Goal: Find specific page/section: Find specific page/section

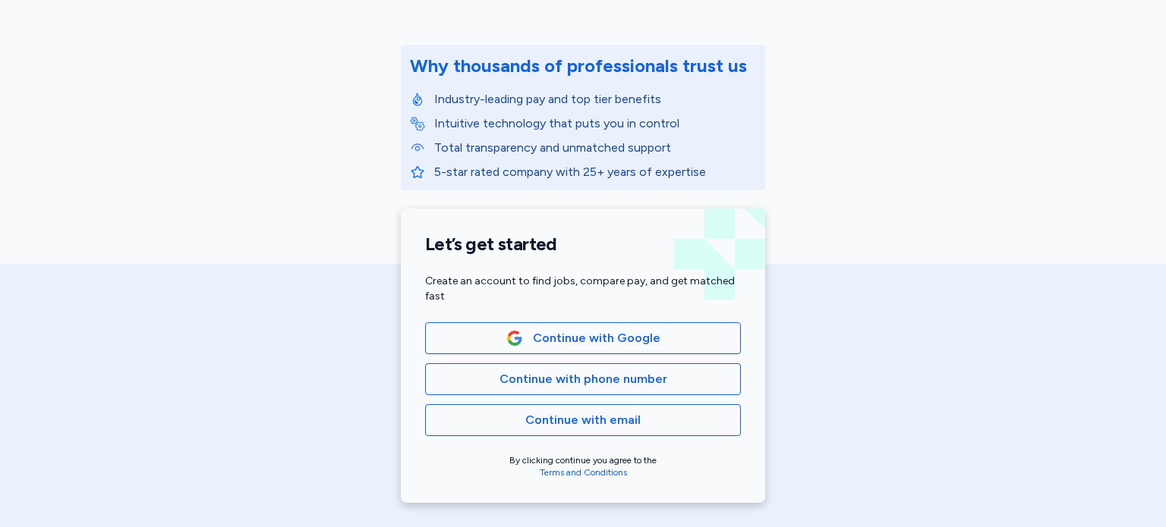
scroll to position [158, 0]
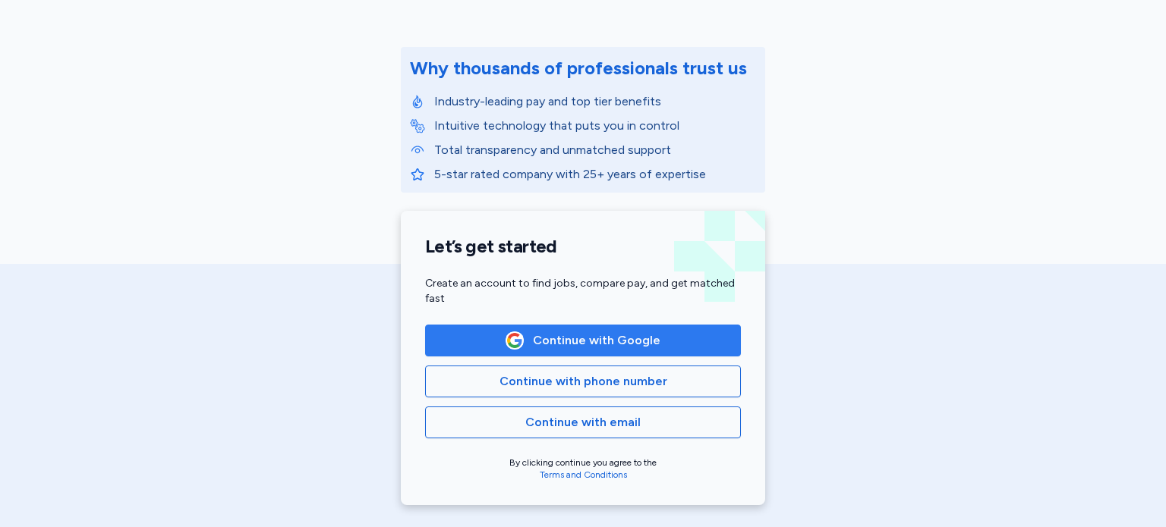
click at [461, 334] on span "Continue with Google" at bounding box center [583, 341] width 290 height 18
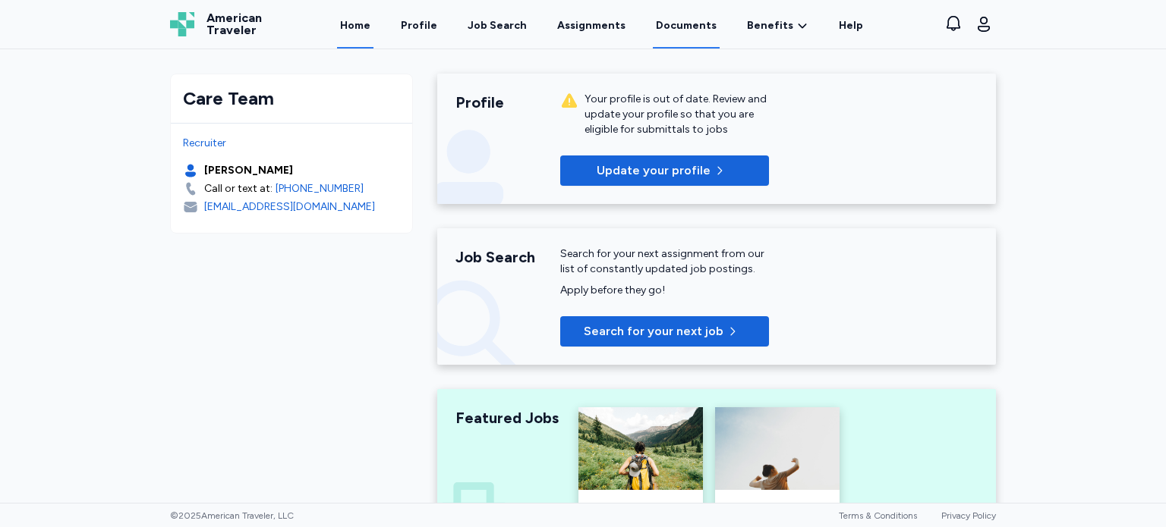
click at [684, 23] on link "Documents" at bounding box center [686, 25] width 67 height 47
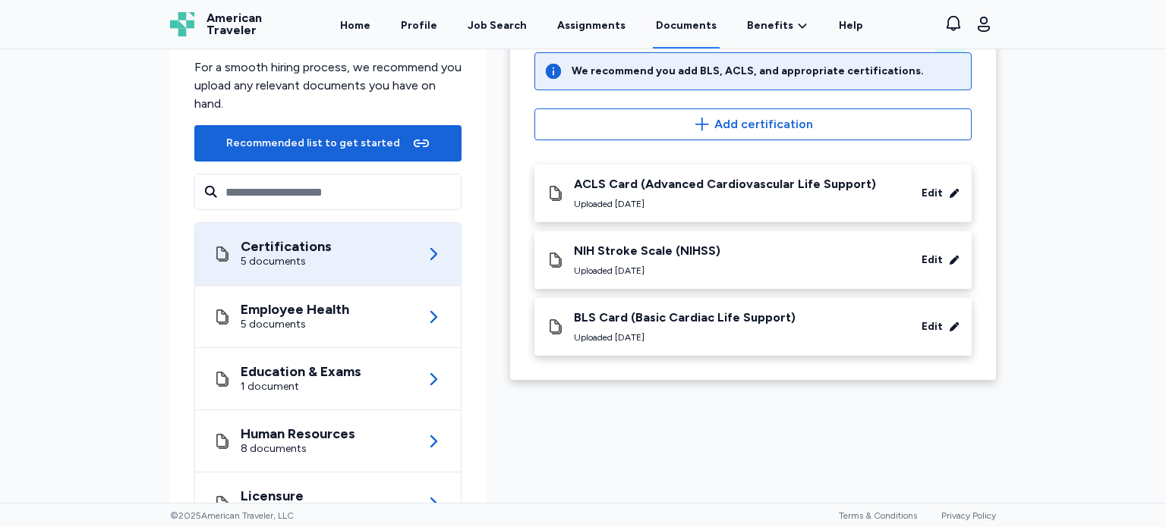
scroll to position [109, 0]
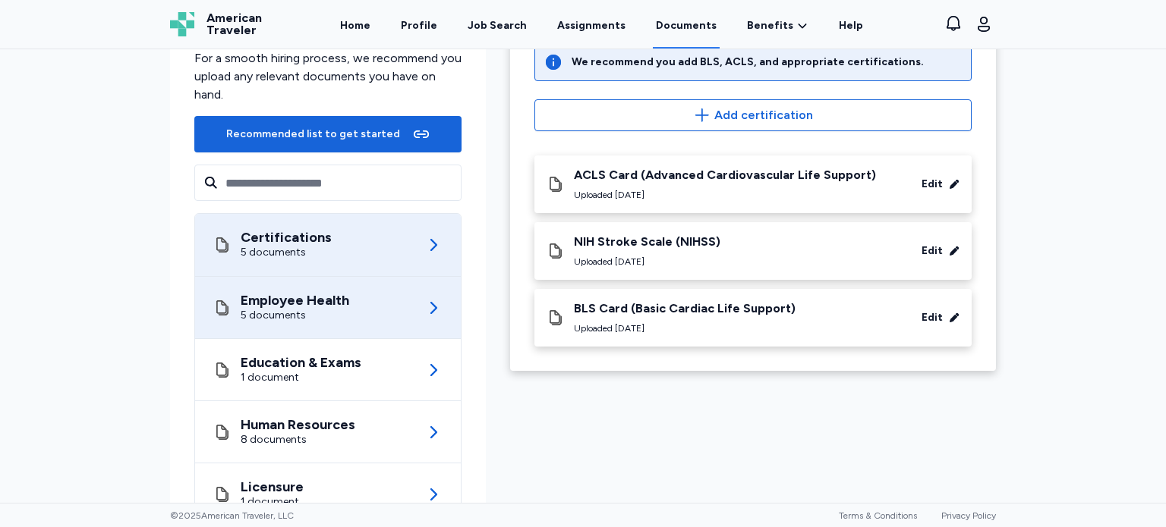
click at [213, 308] on icon at bounding box center [222, 308] width 18 height 18
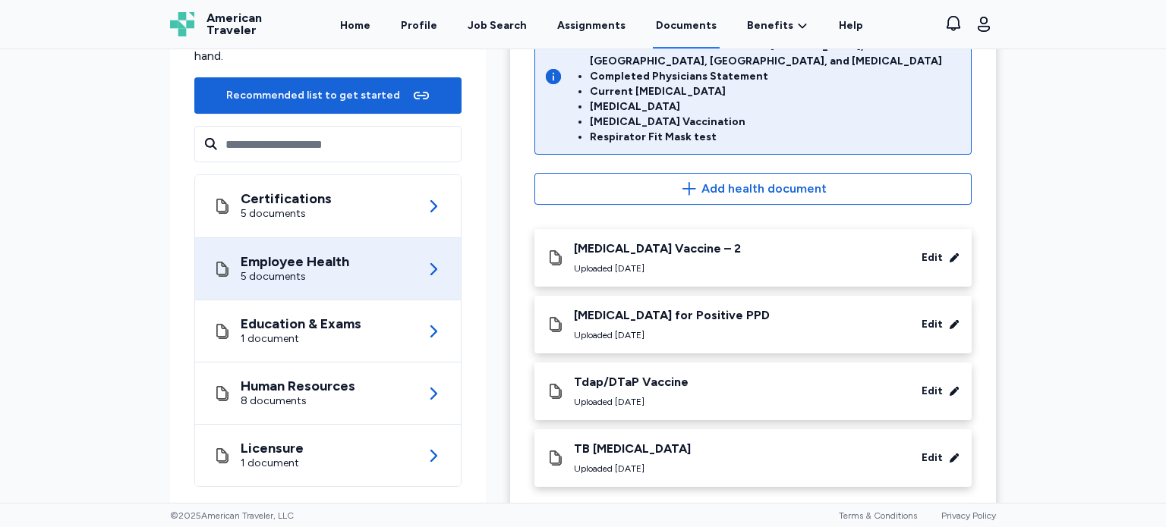
scroll to position [168, 0]
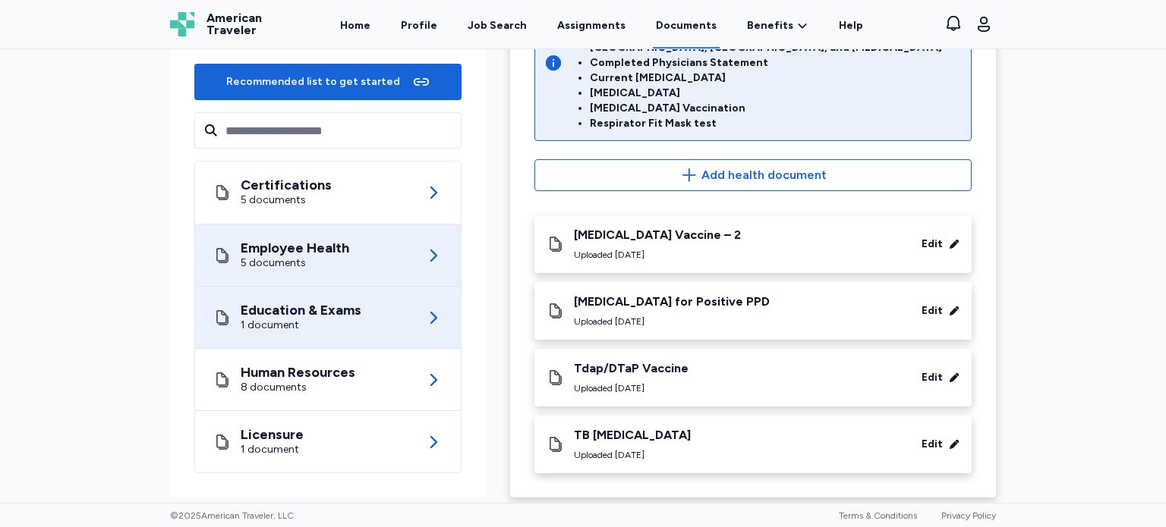
click at [220, 320] on div "Education & Exams 1 document" at bounding box center [287, 318] width 148 height 30
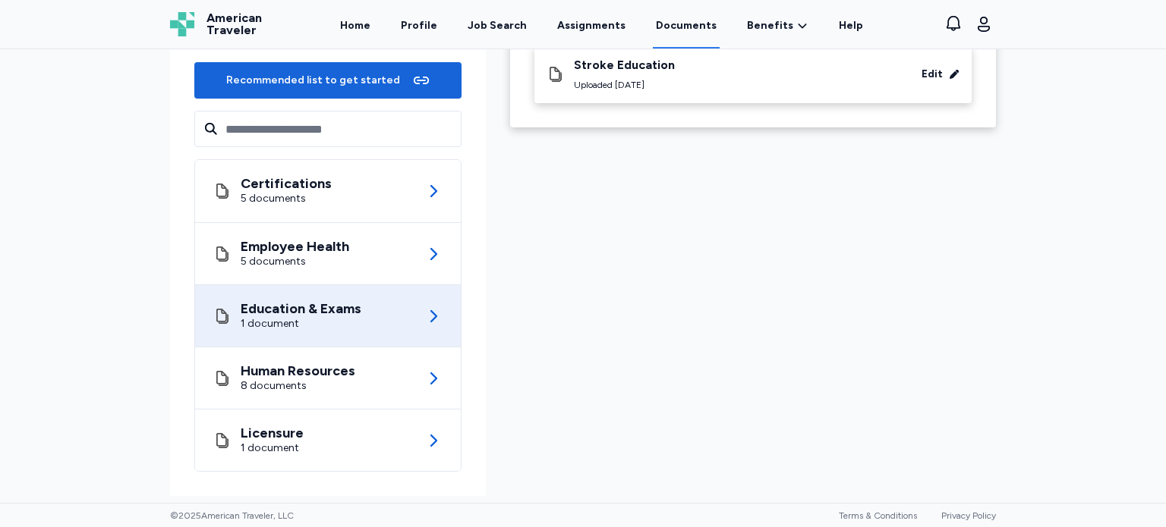
scroll to position [164, 0]
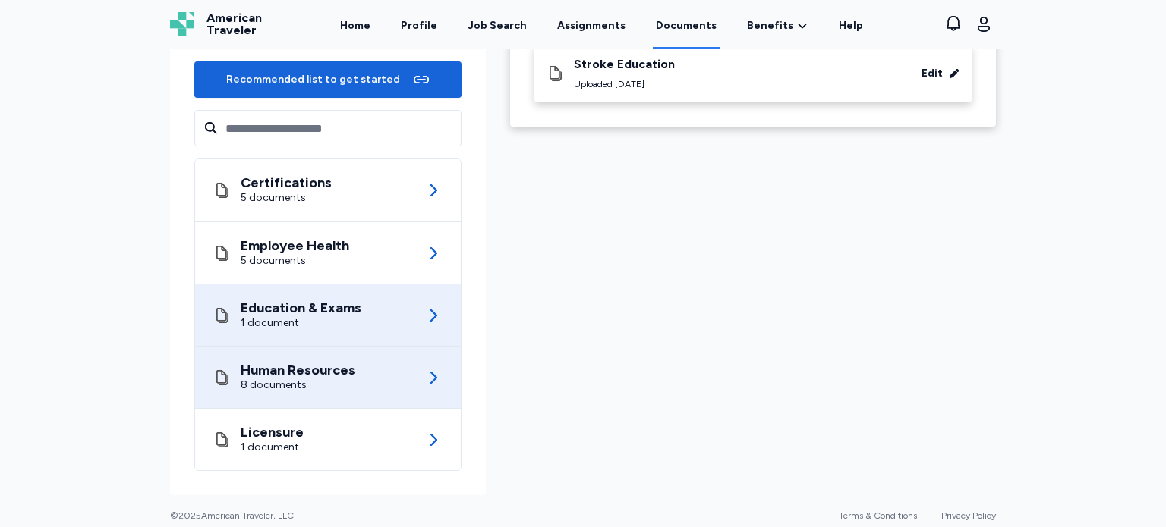
click at [241, 389] on div "8 documents" at bounding box center [298, 385] width 115 height 15
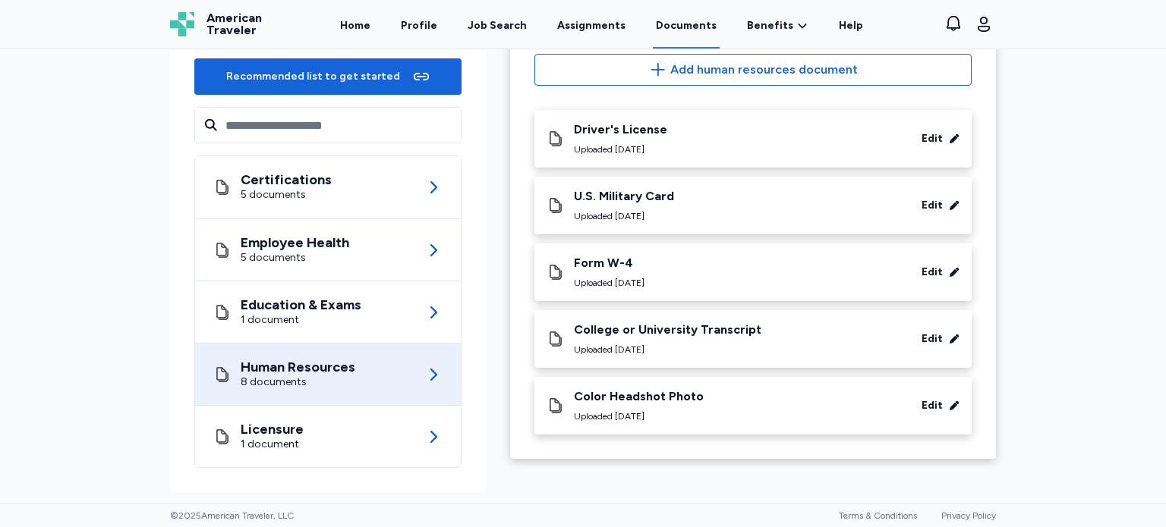
scroll to position [168, 0]
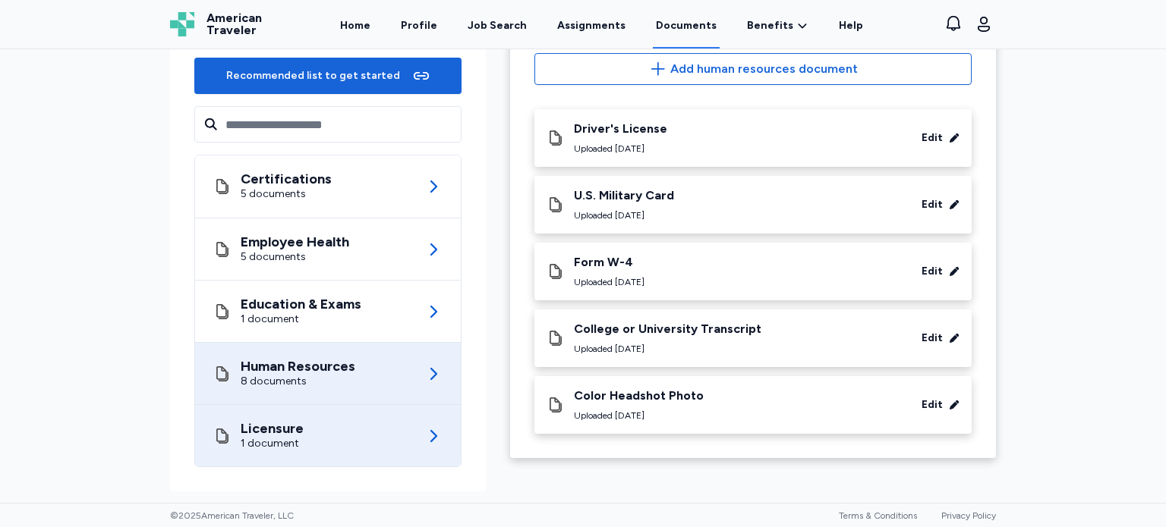
click at [228, 439] on div "Licensure 1 document" at bounding box center [258, 436] width 90 height 30
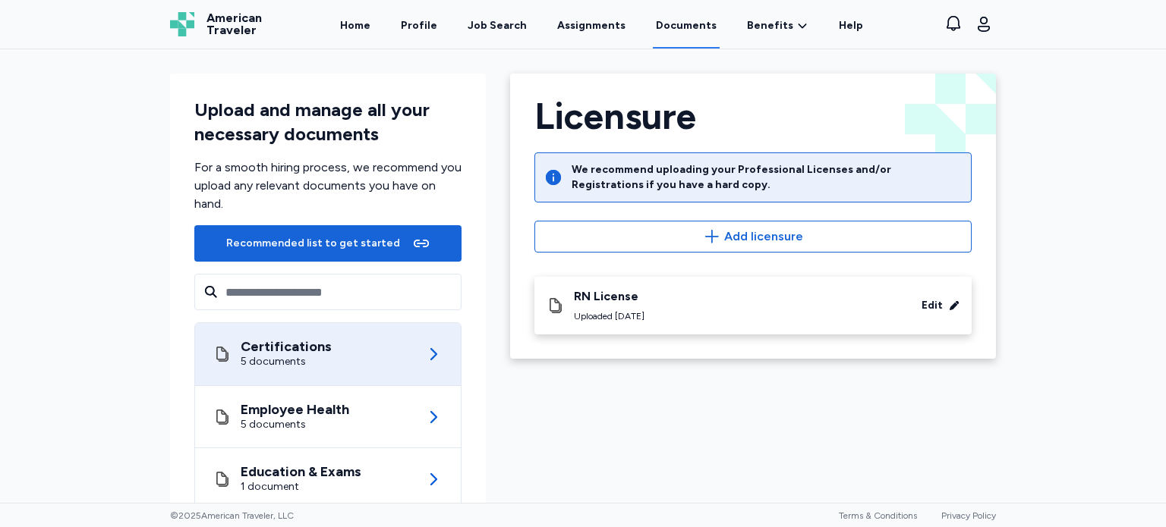
click at [231, 360] on div "Certifications 5 documents" at bounding box center [272, 354] width 118 height 30
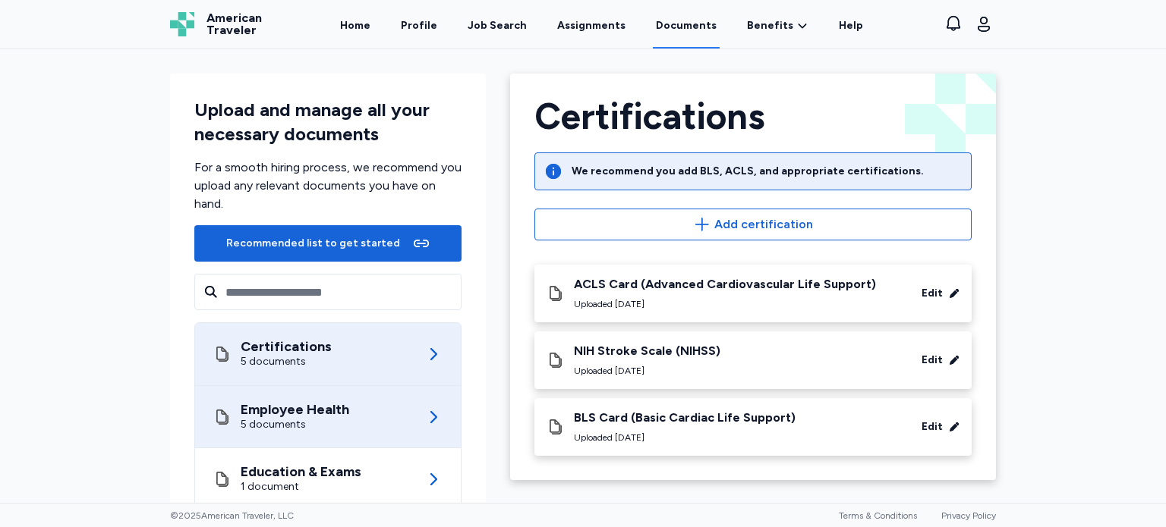
click at [234, 424] on div "Employee Health 5 documents" at bounding box center [281, 417] width 136 height 30
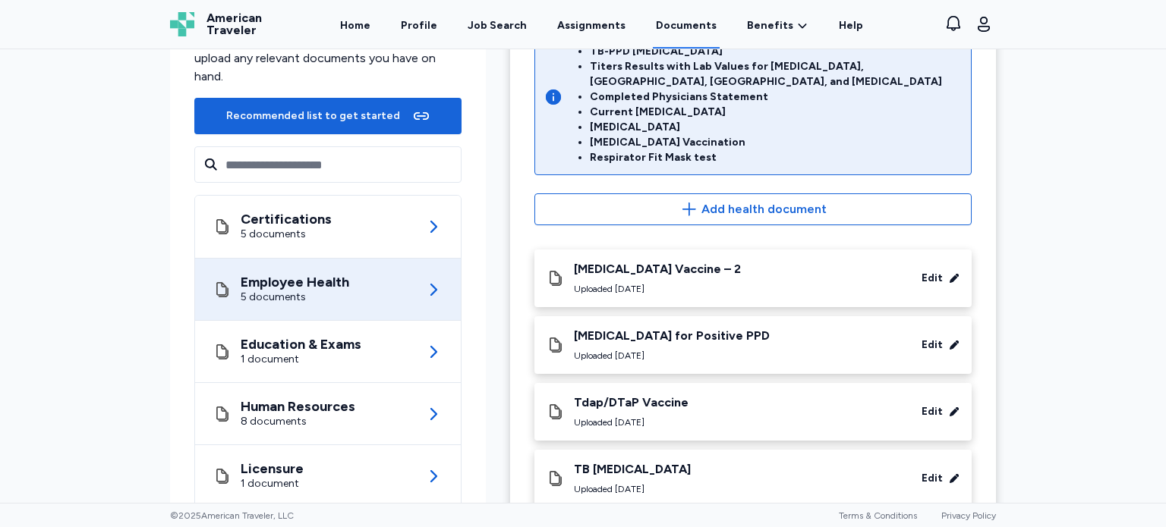
scroll to position [168, 0]
